Goal: Browse casually

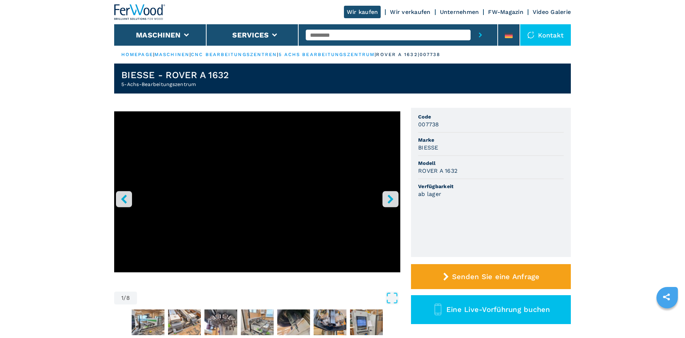
click at [389, 199] on icon "right-button" at bounding box center [390, 198] width 9 height 9
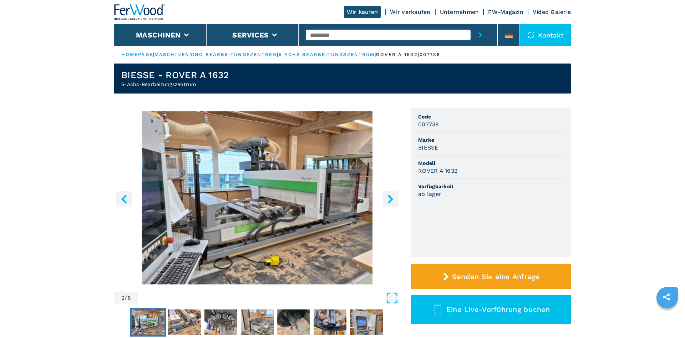
click at [124, 198] on icon "left-button" at bounding box center [124, 198] width 6 height 9
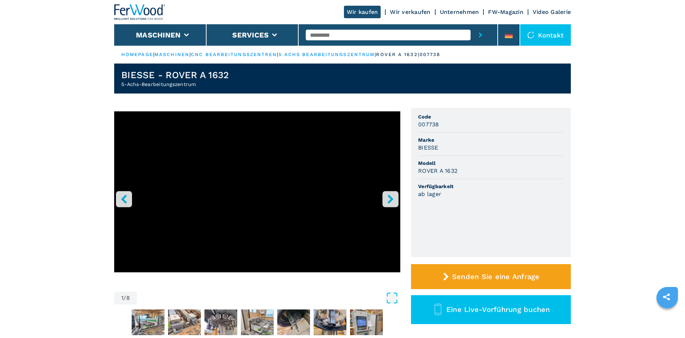
click at [393, 199] on icon "right-button" at bounding box center [390, 198] width 9 height 9
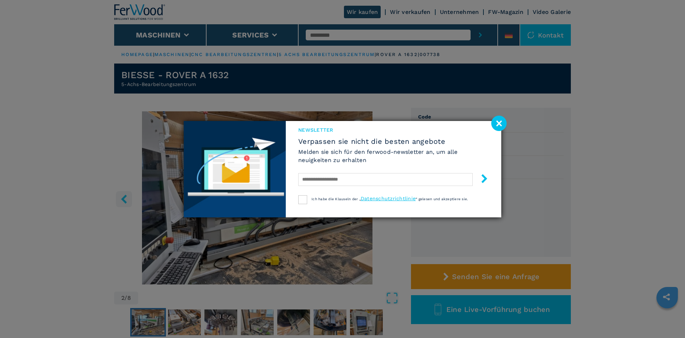
click at [501, 119] on image at bounding box center [498, 123] width 15 height 15
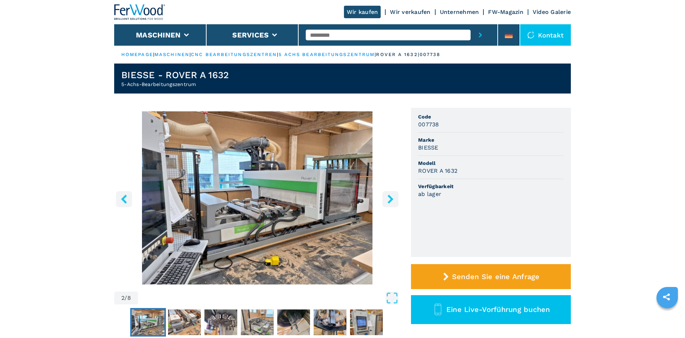
click at [387, 197] on icon "right-button" at bounding box center [390, 198] width 9 height 9
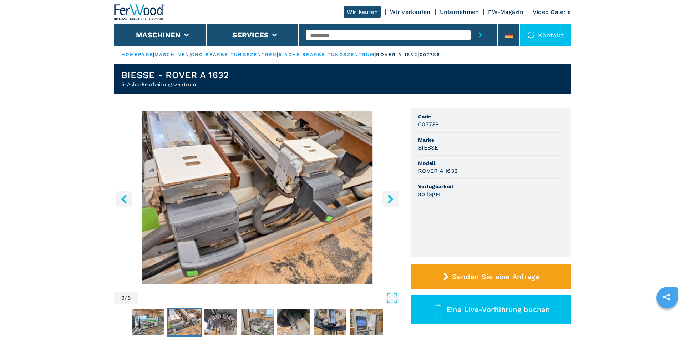
click at [387, 197] on icon "right-button" at bounding box center [390, 198] width 9 height 9
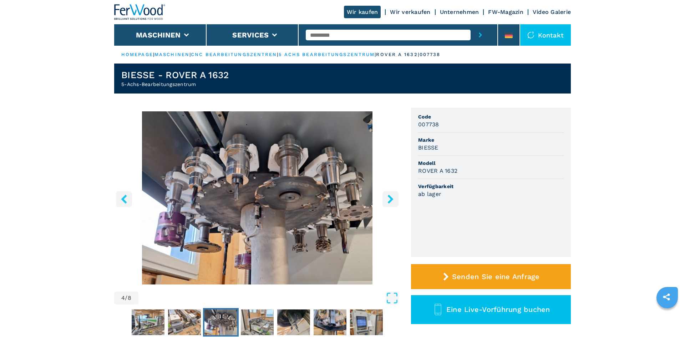
click at [387, 198] on icon "right-button" at bounding box center [390, 198] width 9 height 9
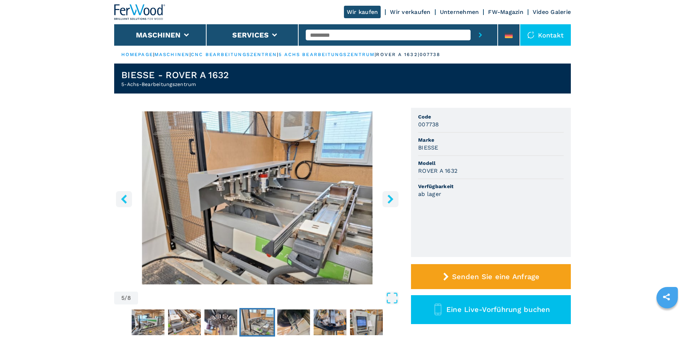
click at [387, 198] on icon "right-button" at bounding box center [390, 198] width 9 height 9
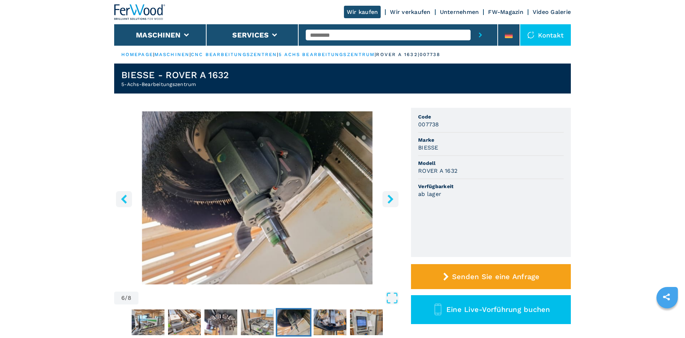
click at [387, 198] on icon "right-button" at bounding box center [390, 198] width 9 height 9
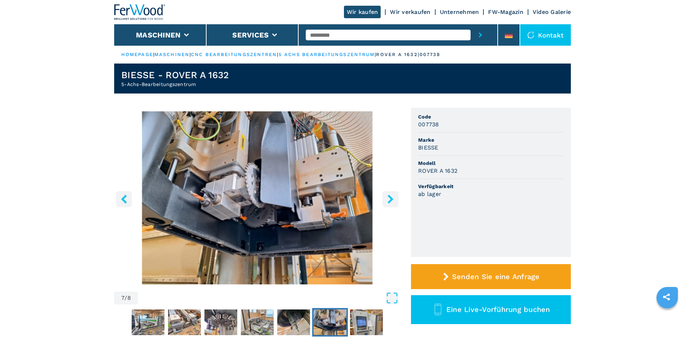
click at [387, 198] on icon "right-button" at bounding box center [390, 198] width 9 height 9
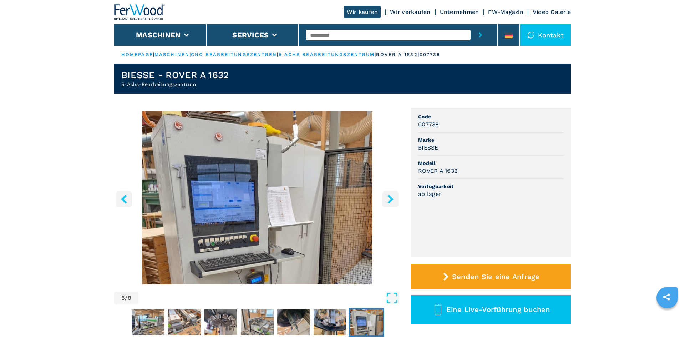
click at [387, 198] on icon "right-button" at bounding box center [390, 198] width 9 height 9
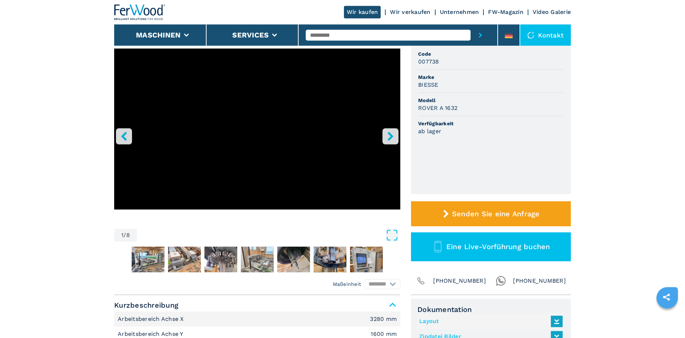
scroll to position [182, 0]
